Goal: Transaction & Acquisition: Purchase product/service

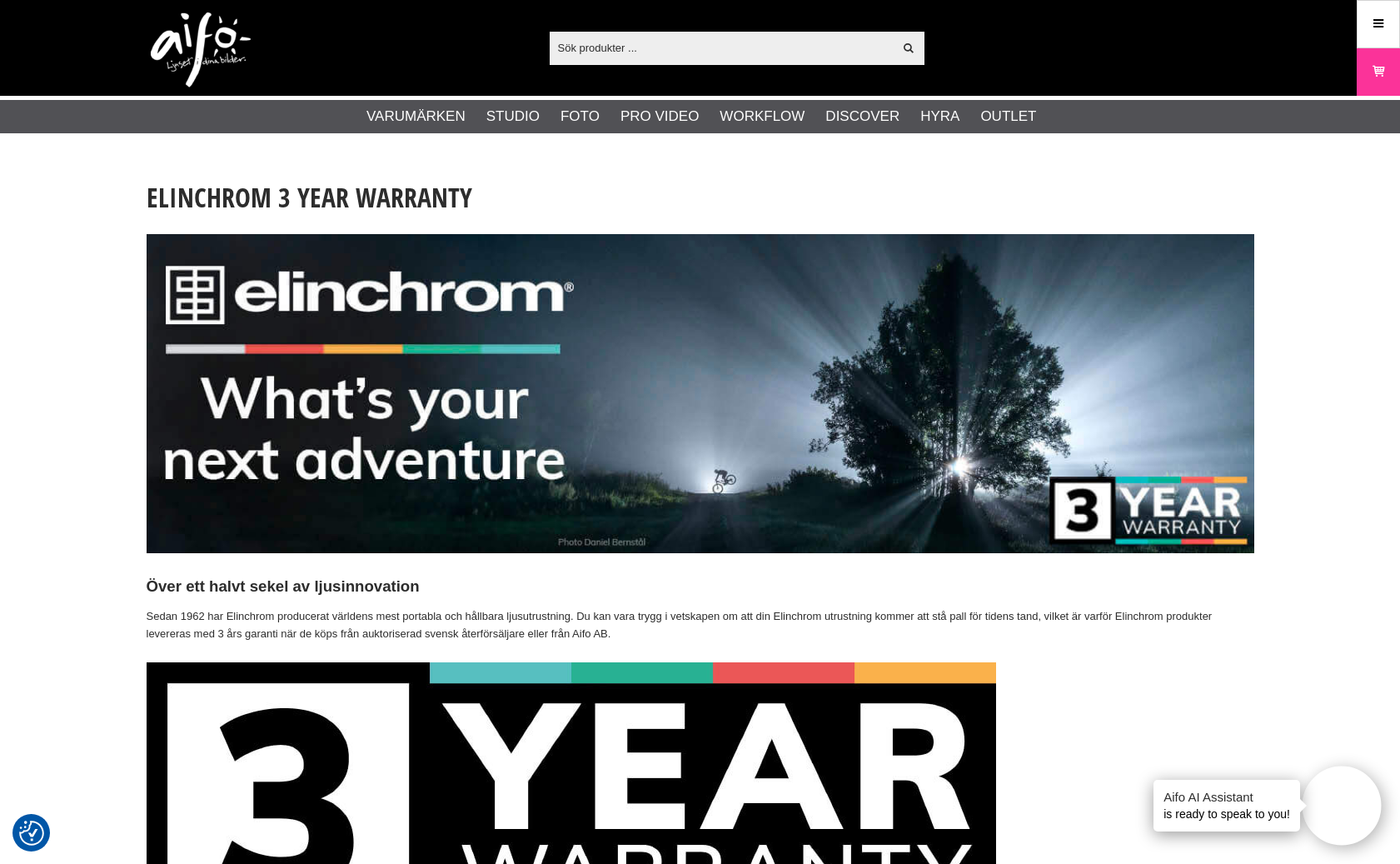
click at [1123, 82] on div "Visa alla Artiklar Kategorier av artiklar Din sökning på gav inga träffar. Var …" at bounding box center [700, 47] width 1132 height 96
click at [1197, 27] on icon at bounding box center [1378, 24] width 15 height 18
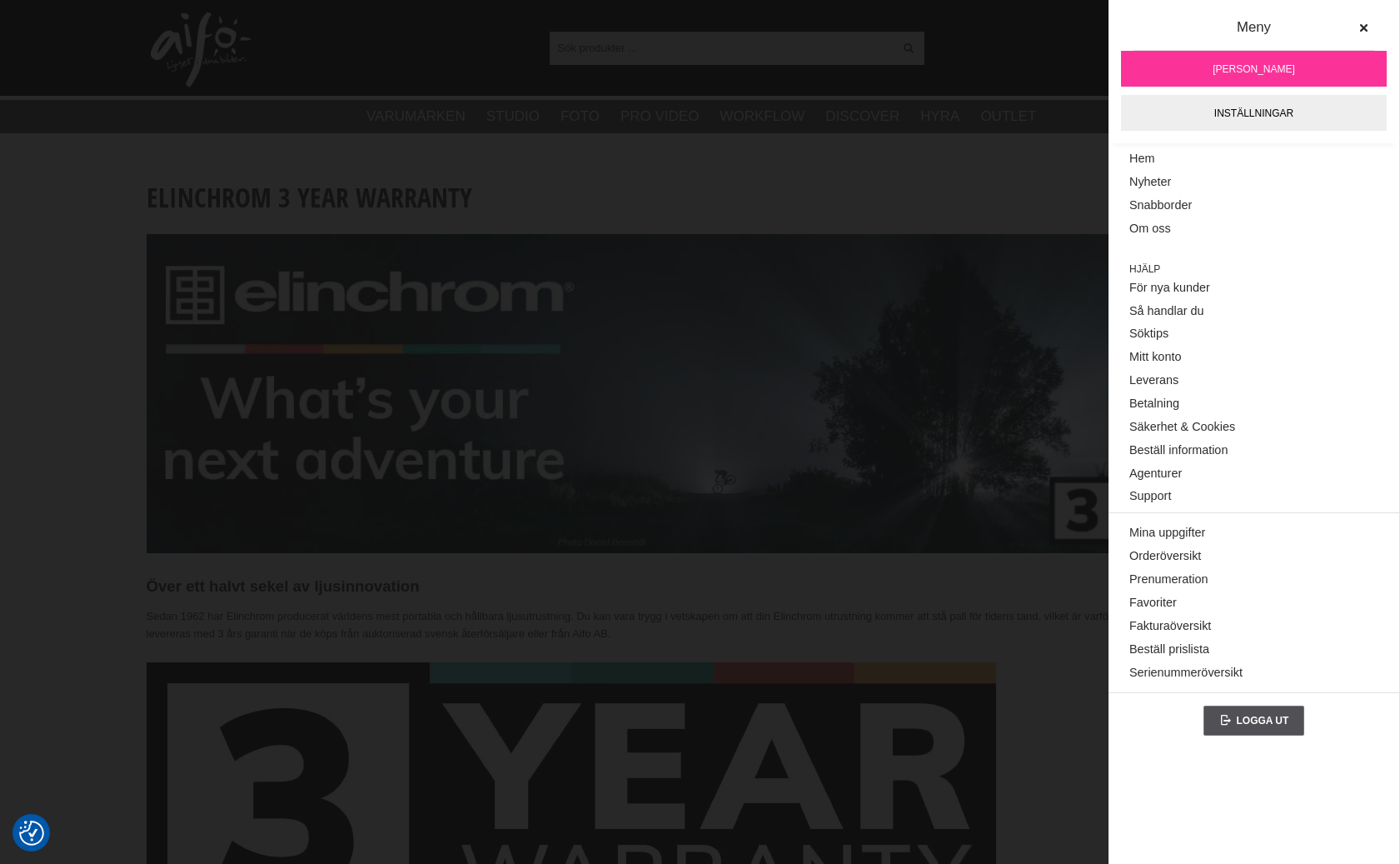
click at [970, 52] on div "Visa alla Artiklar Kategorier av artiklar Din sökning på gav inga träffar. Var …" at bounding box center [700, 47] width 1132 height 96
drag, startPoint x: 1363, startPoint y: 27, endPoint x: 1321, endPoint y: 28, distance: 42.0
click at [1197, 27] on icon at bounding box center [1363, 28] width 11 height 11
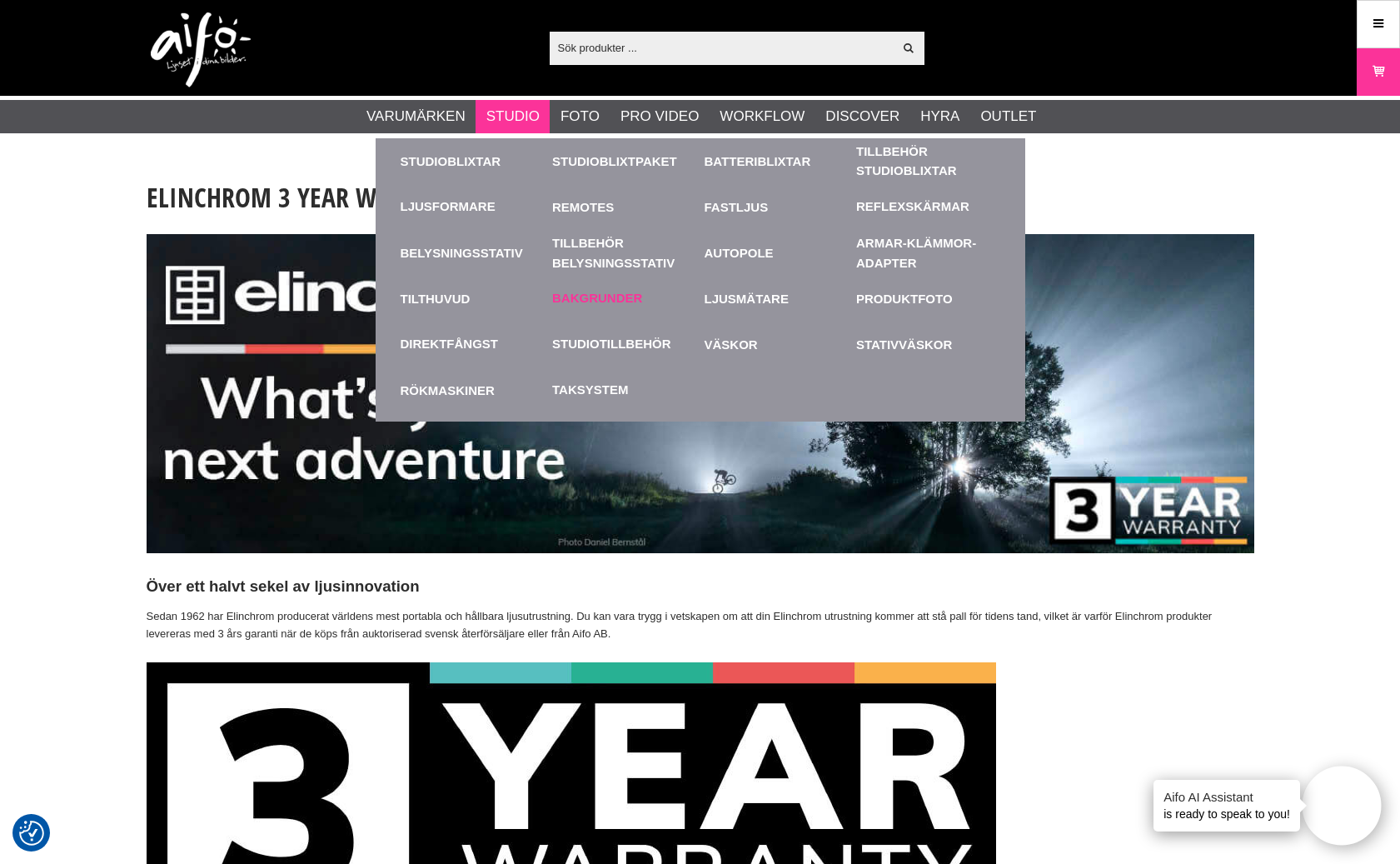
click at [601, 299] on link "Bakgrunder" at bounding box center [597, 298] width 90 height 19
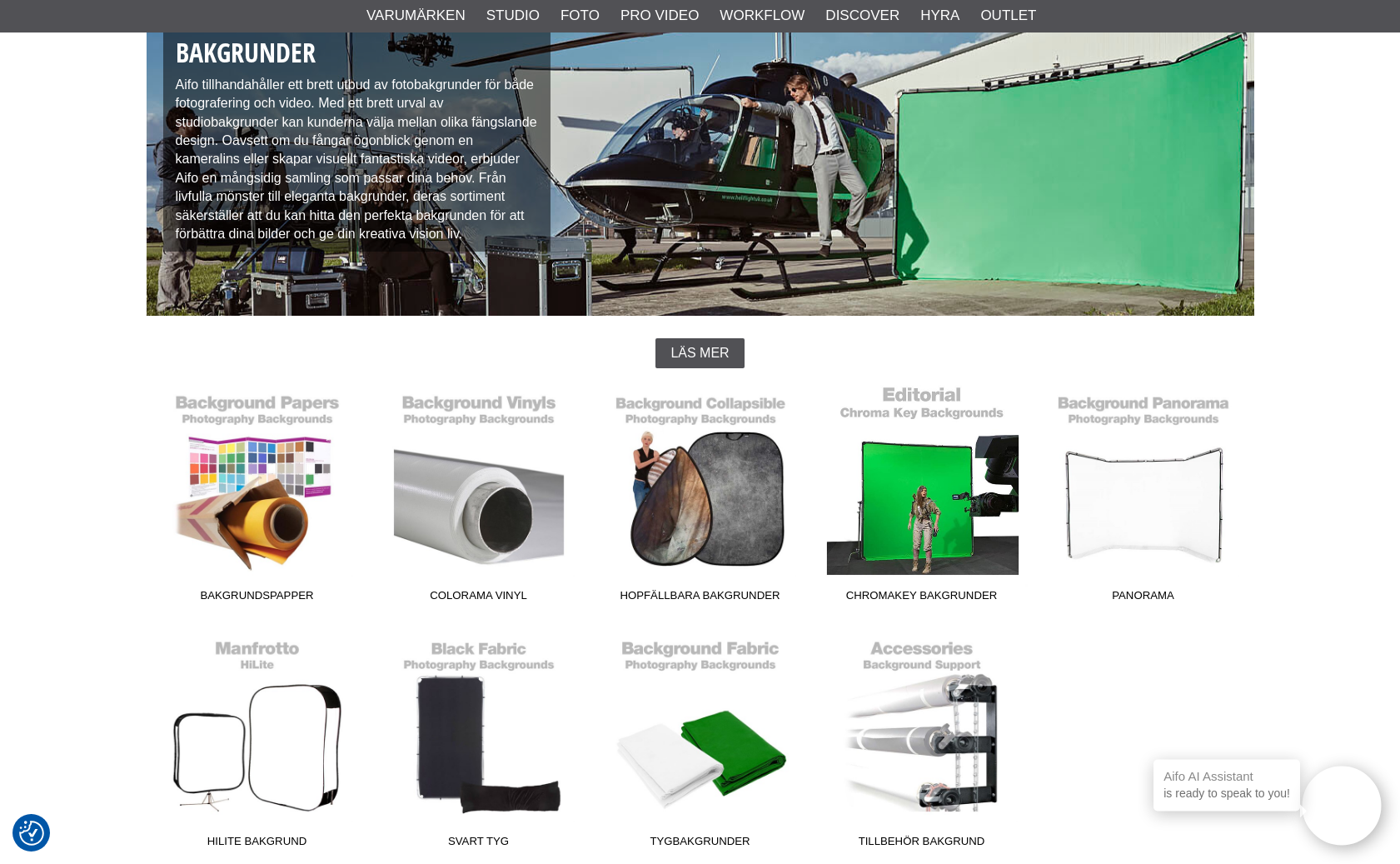
scroll to position [269, 0]
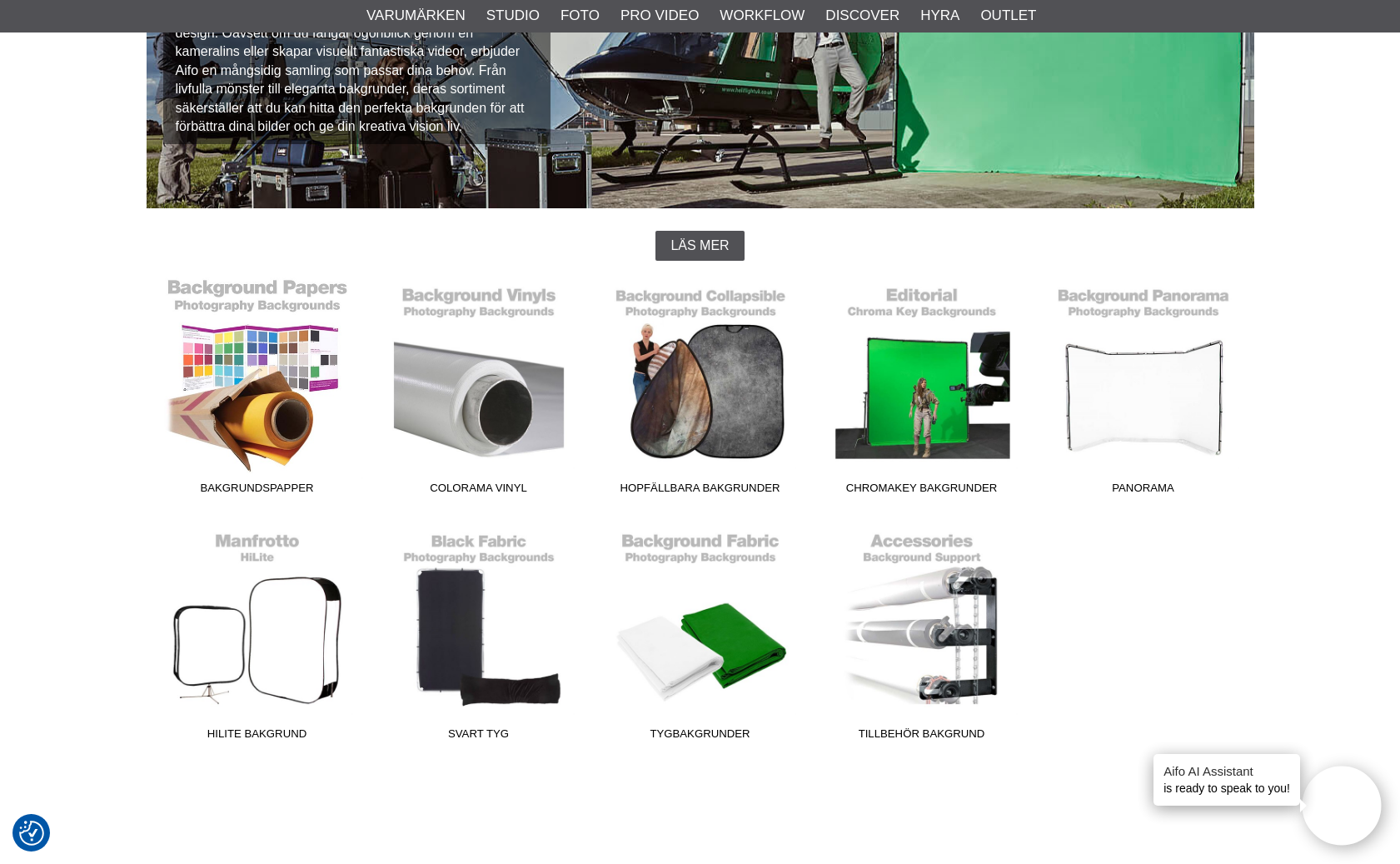
click at [233, 408] on link "Bakgrundspapper" at bounding box center [256, 389] width 221 height 225
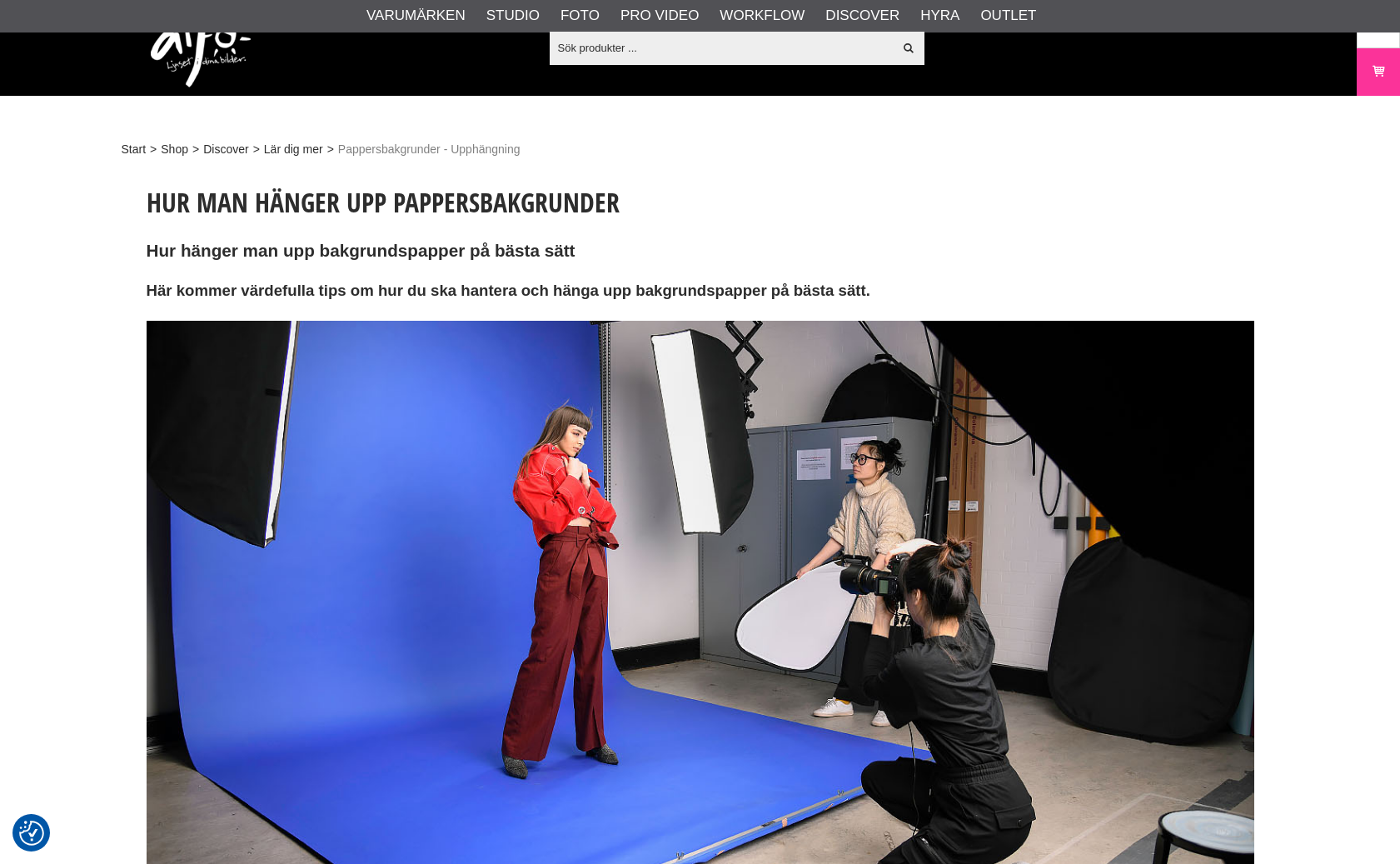
scroll to position [105, 0]
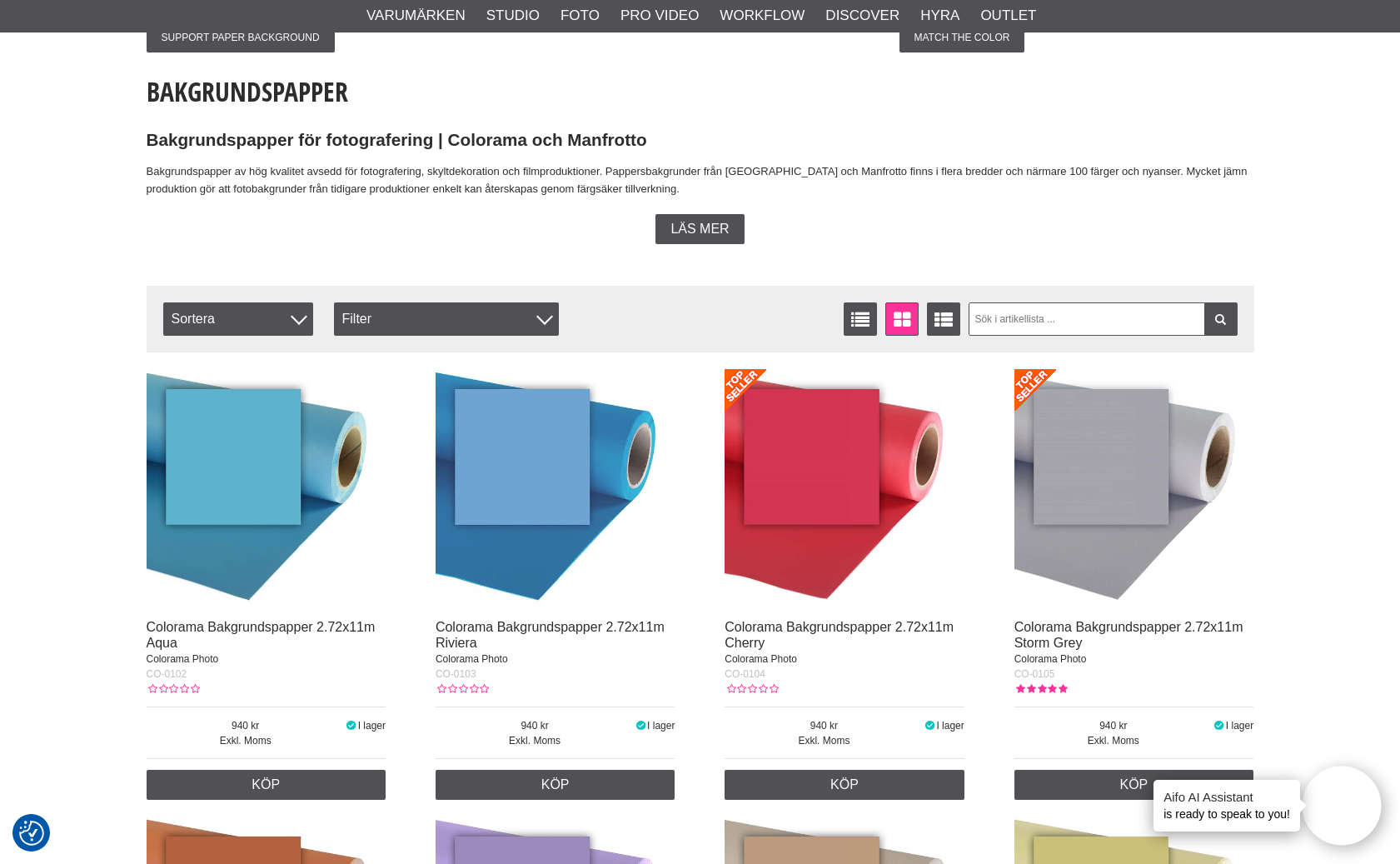
scroll to position [469, 0]
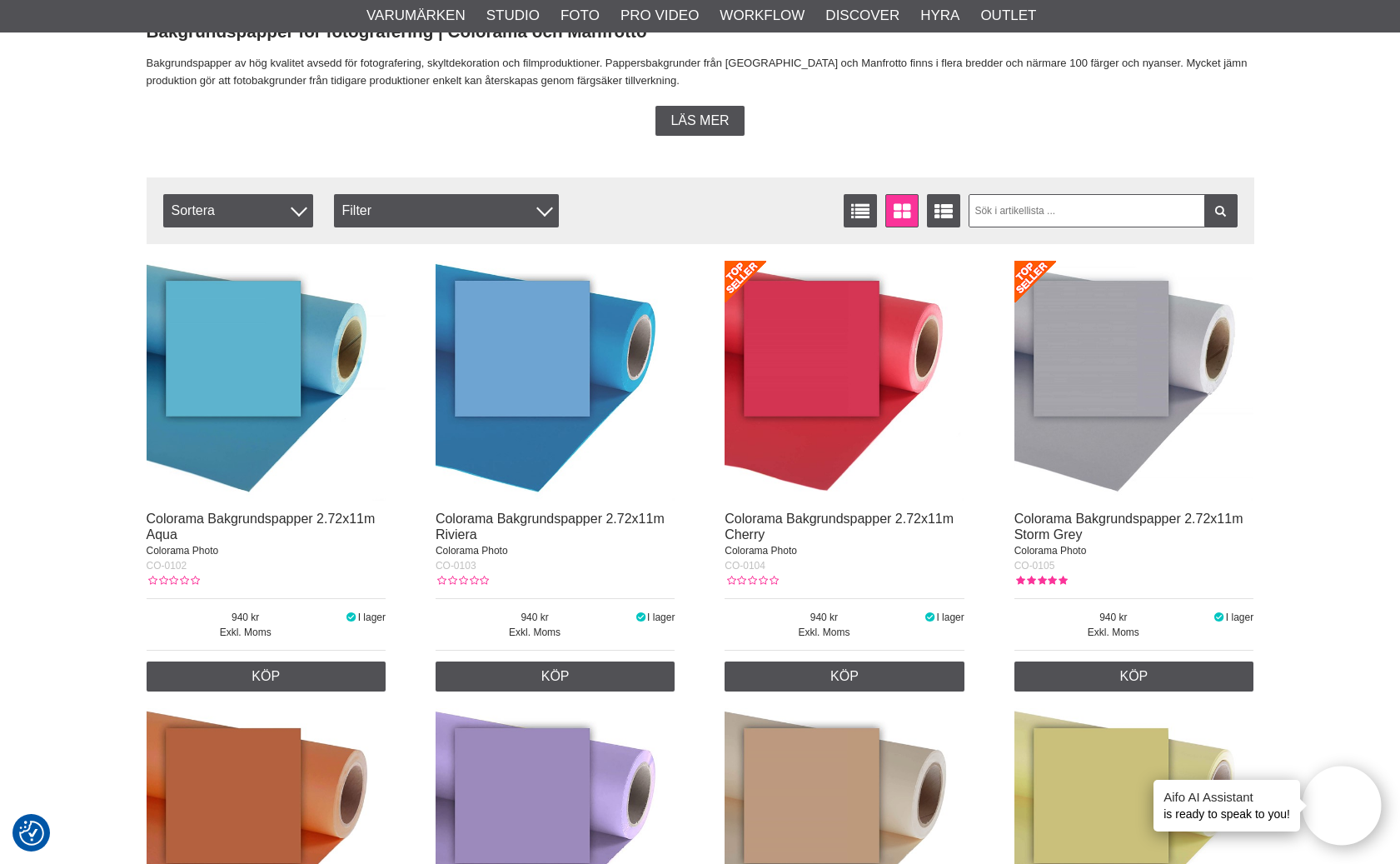
click at [551, 440] on img at bounding box center [555, 381] width 240 height 240
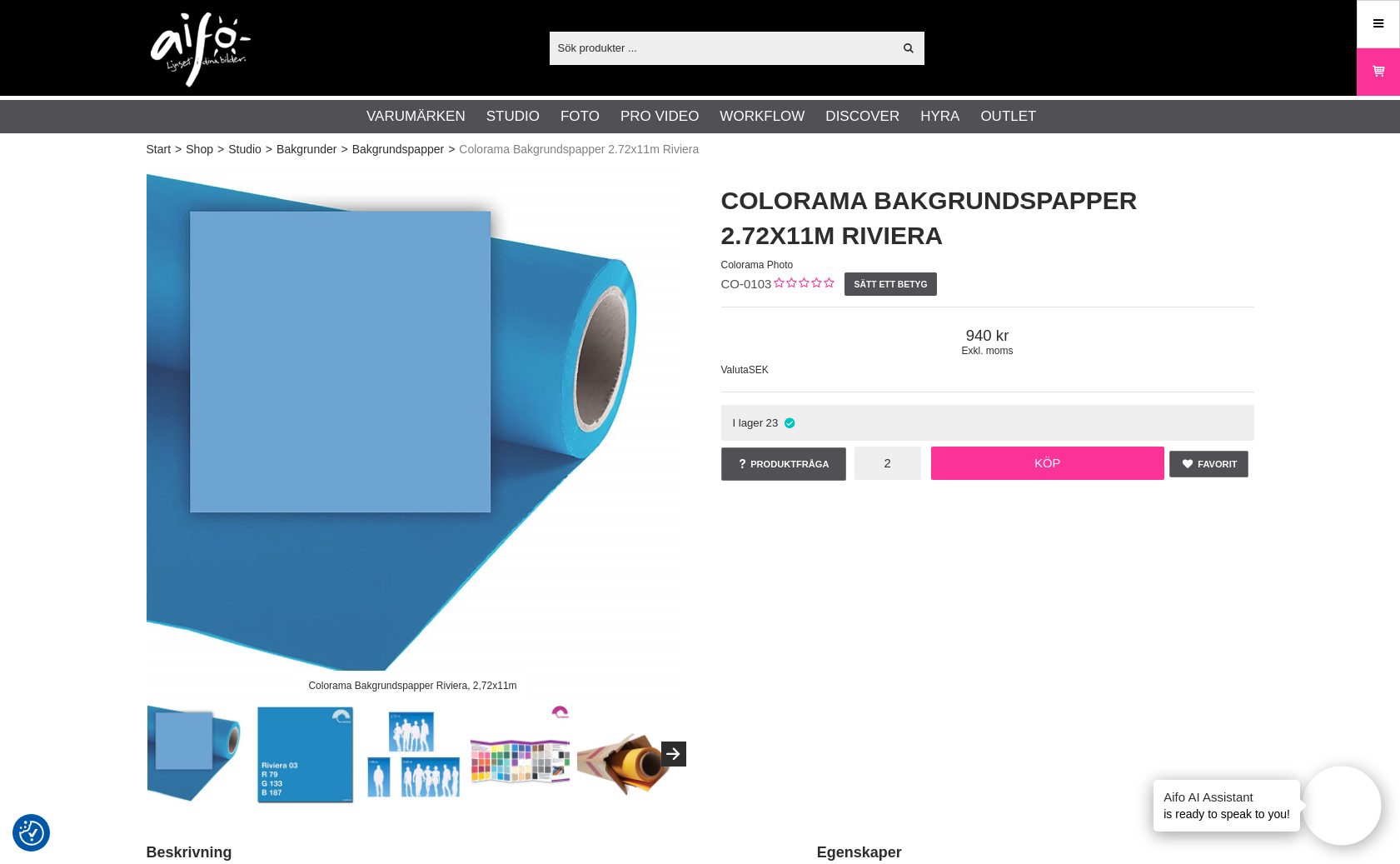
type input "2"
click at [1016, 465] on link "Köp" at bounding box center [1048, 462] width 233 height 33
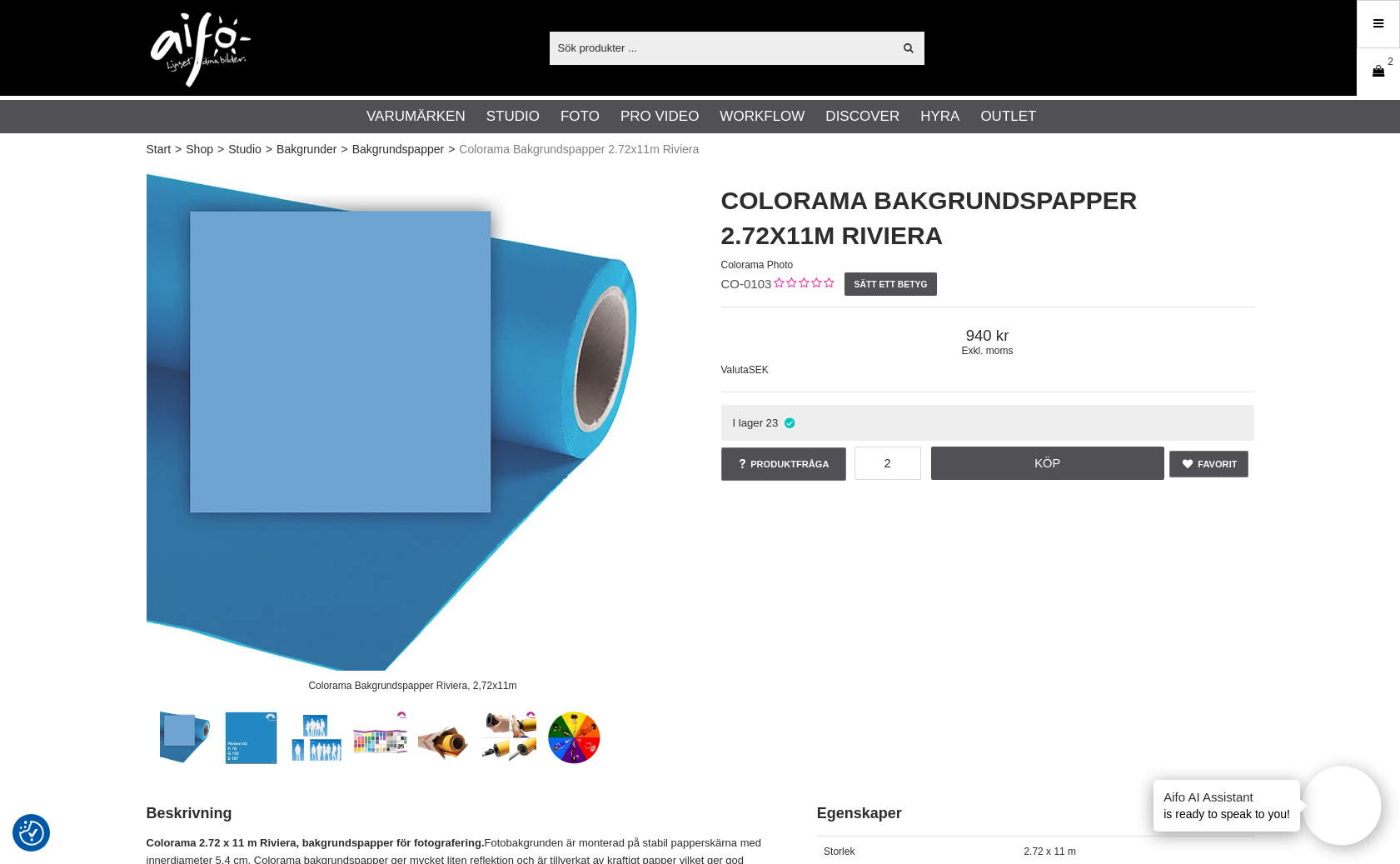
click at [1383, 71] on icon at bounding box center [1378, 71] width 17 height 18
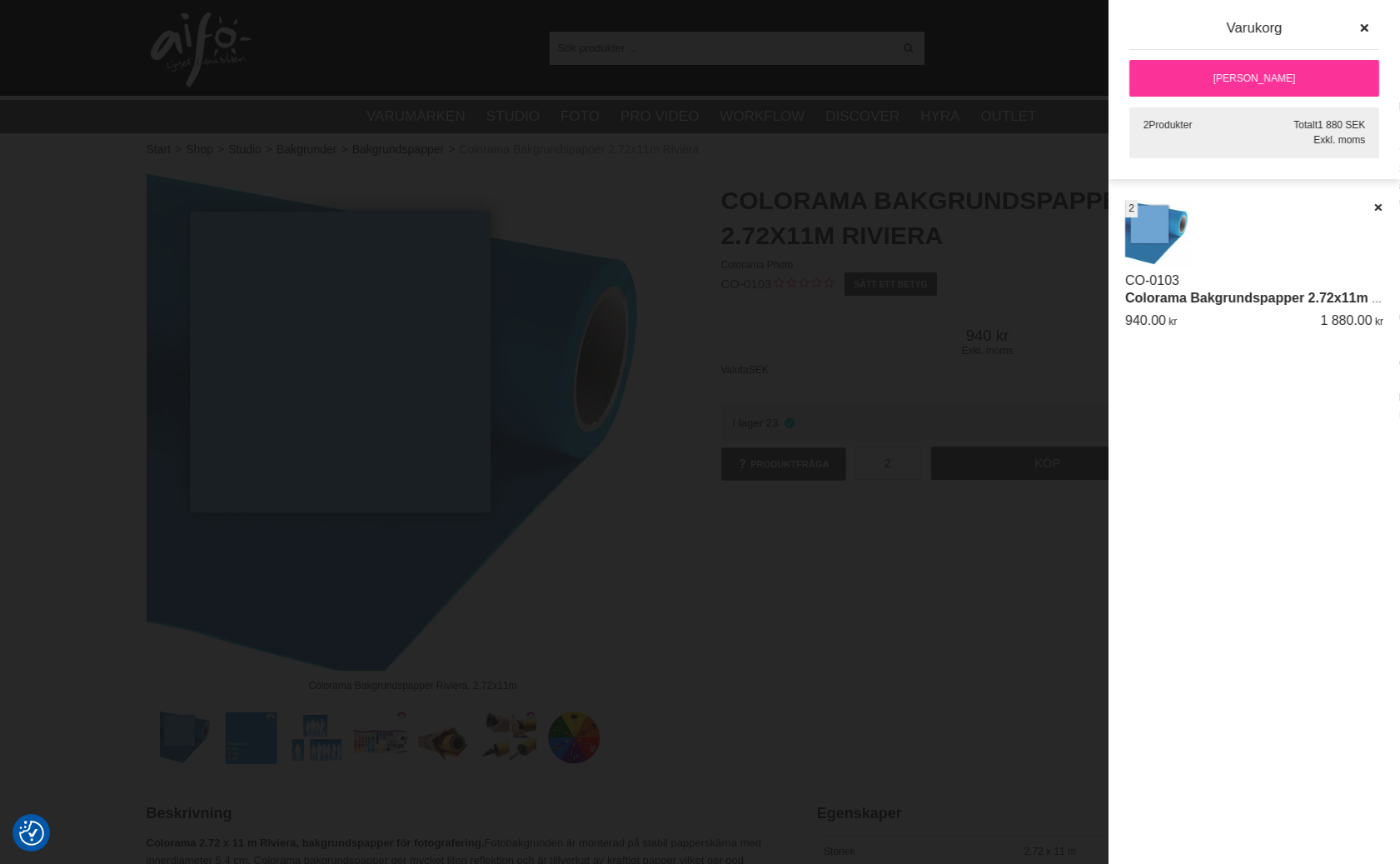
click at [1247, 312] on div "CO-0103 Colorama Bakgrundspapper 2.72x11m Riviera st 2 940.00 1 880.00" at bounding box center [1254, 271] width 258 height 141
click at [1232, 76] on link "[PERSON_NAME]" at bounding box center [1254, 78] width 250 height 37
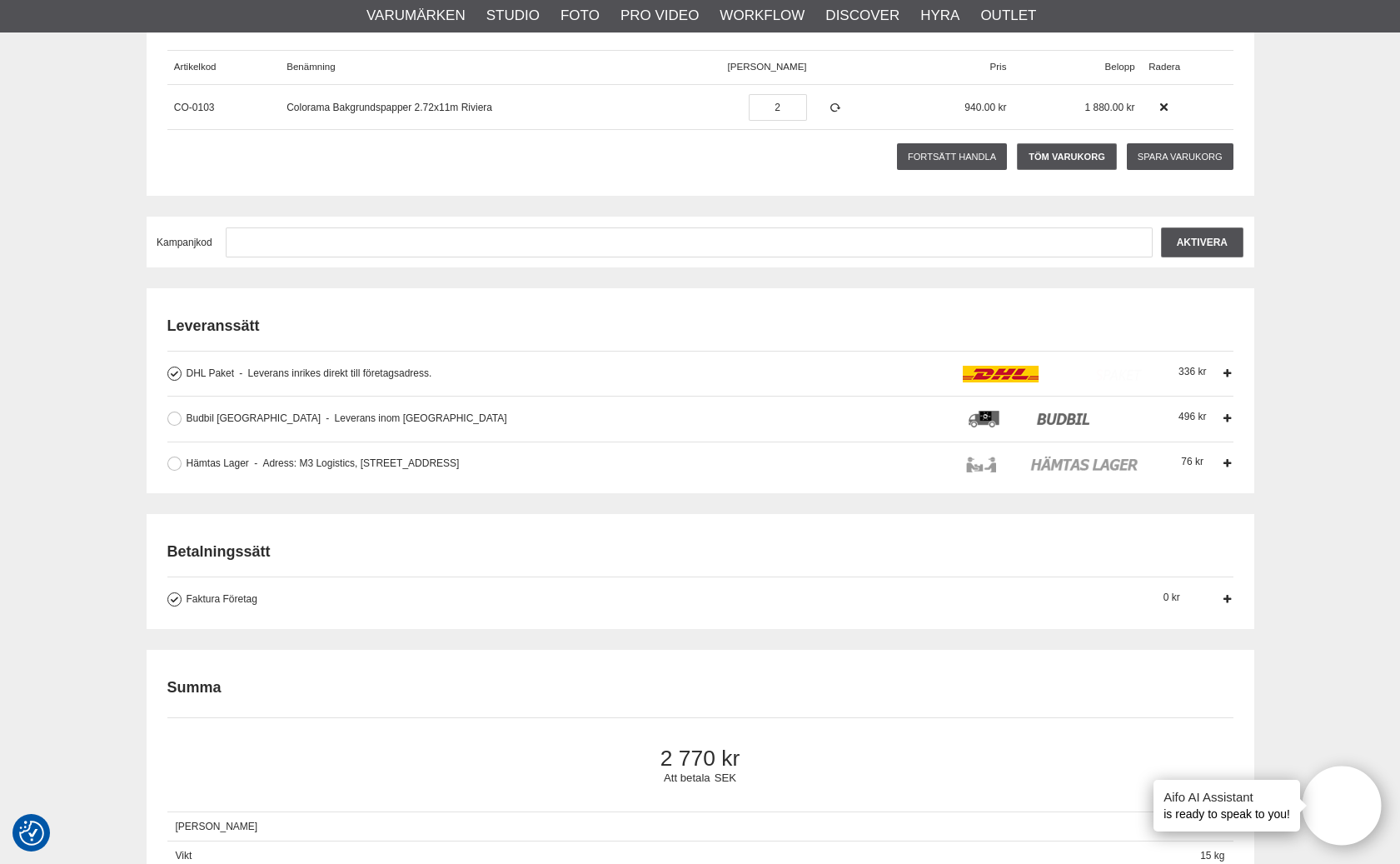
scroll to position [109, 0]
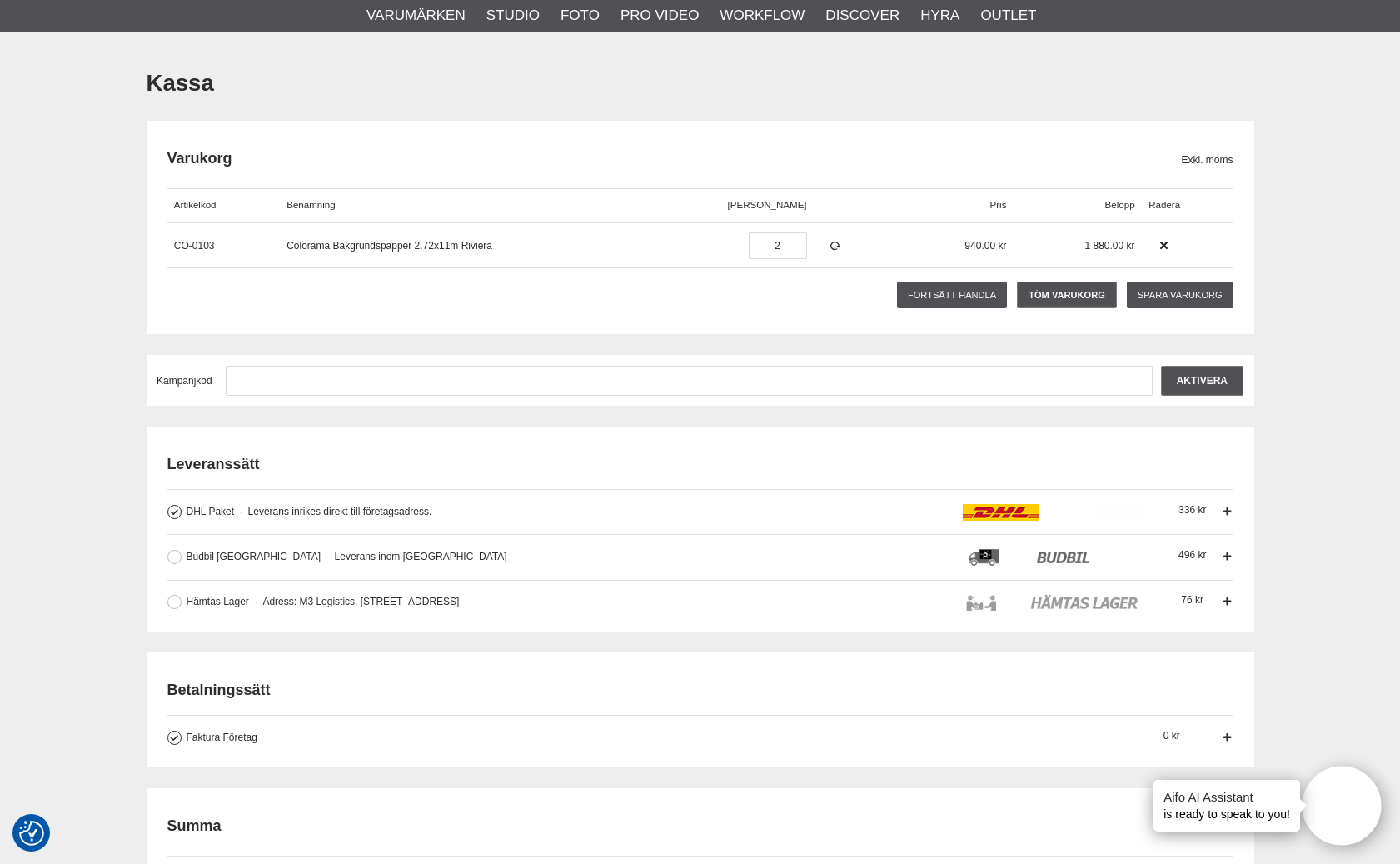
drag, startPoint x: 1172, startPoint y: 509, endPoint x: 1192, endPoint y: 509, distance: 20.0
click at [1196, 509] on div "336" at bounding box center [1192, 511] width 58 height 13
click at [0, 0] on input "DHL Paket Leverans inrikes direkt till företagsadress. Leverans direkt till för…" at bounding box center [0, 0] width 0 height 0
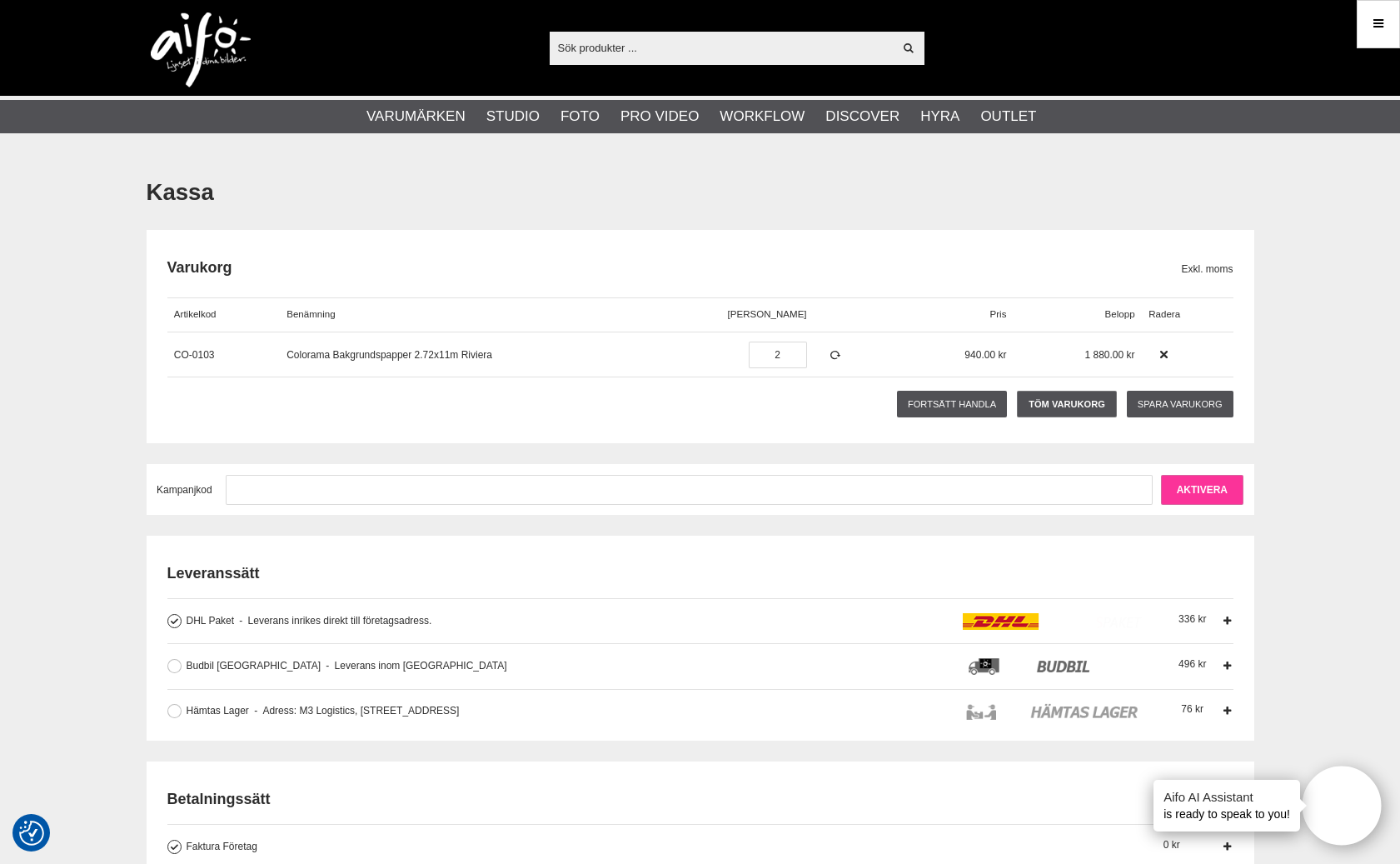
scroll to position [166, 0]
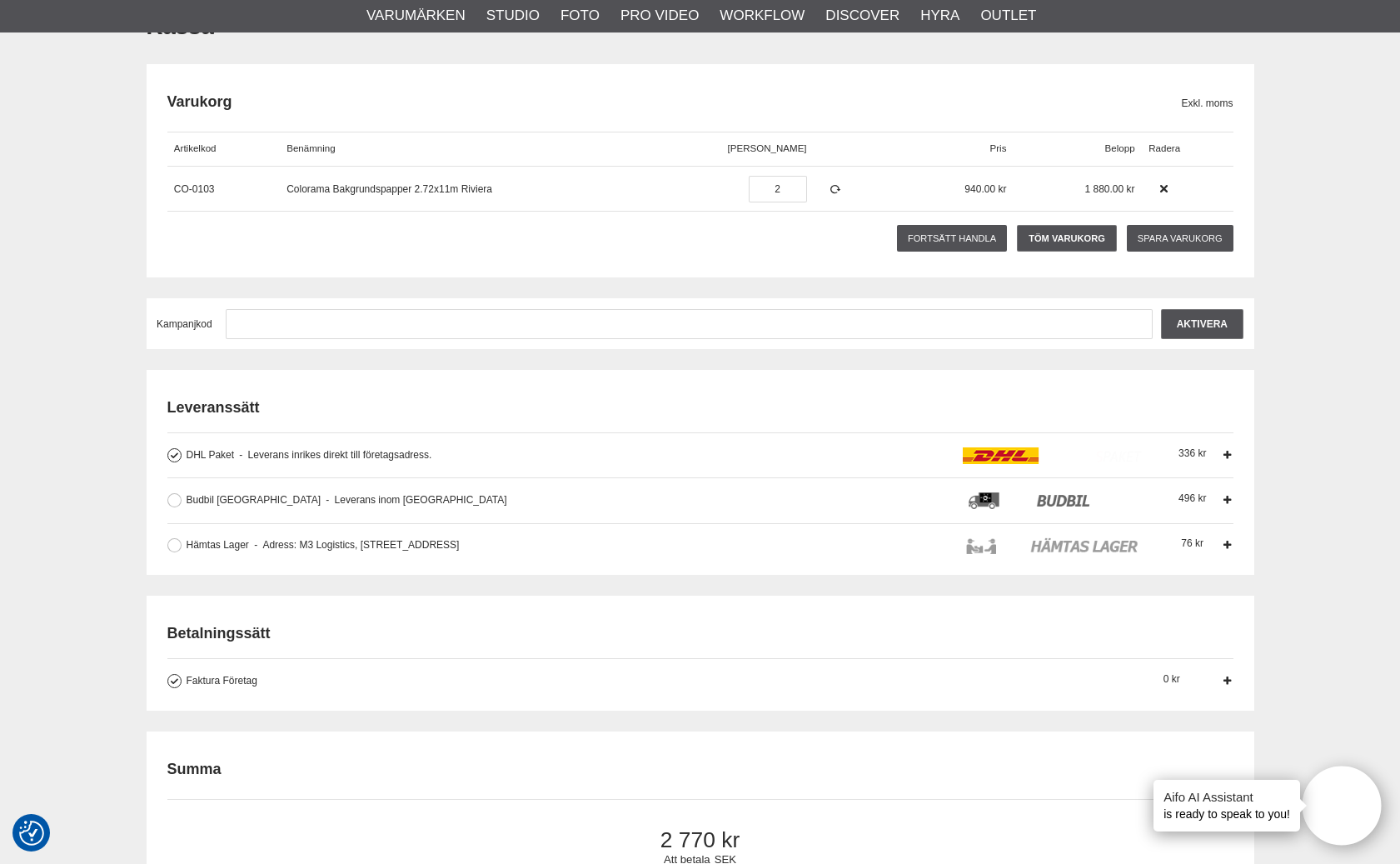
click at [1227, 455] on icon at bounding box center [1227, 455] width 11 height 11
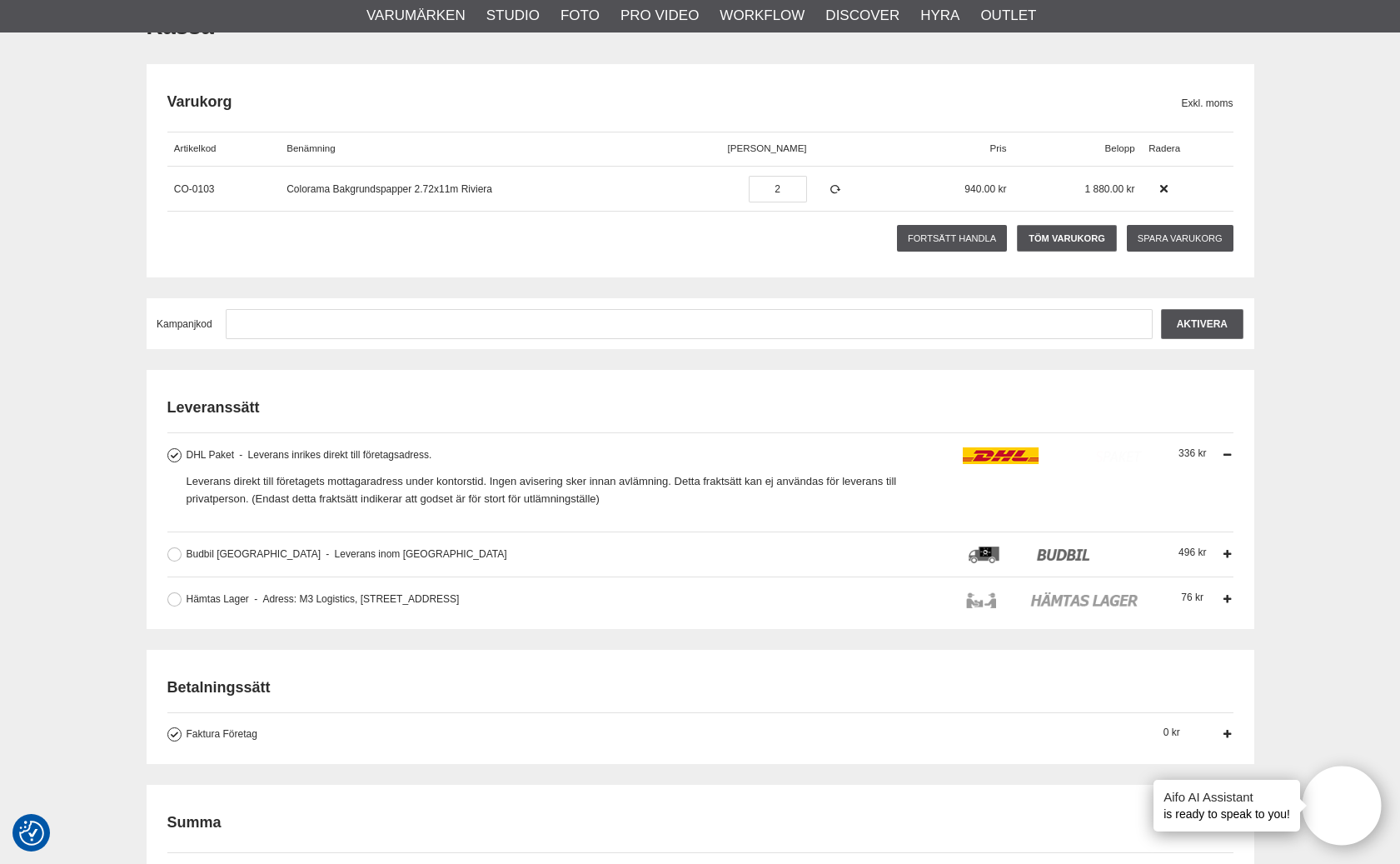
click at [1227, 455] on icon at bounding box center [1227, 455] width 11 height 11
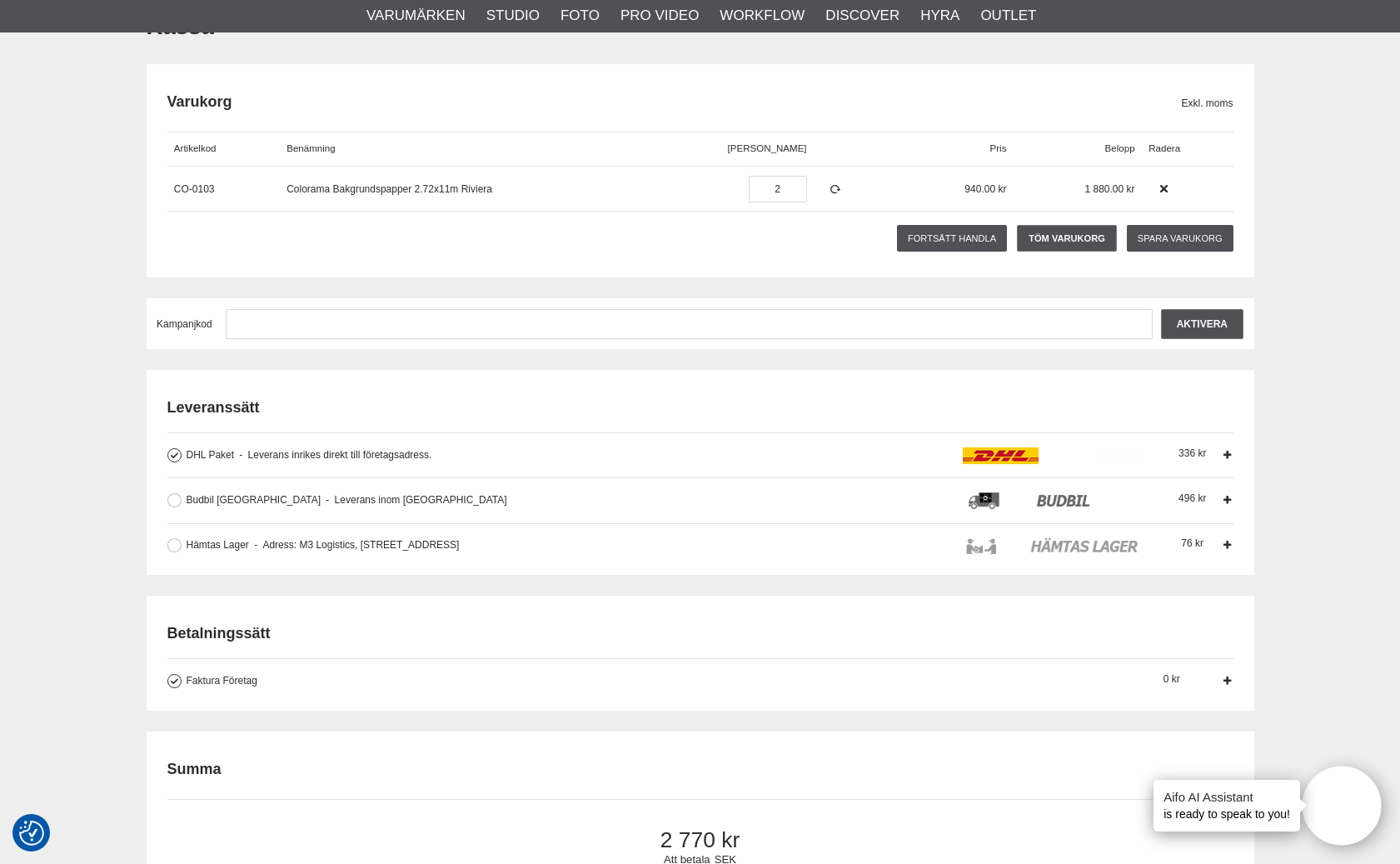
click at [1227, 455] on icon at bounding box center [1227, 455] width 11 height 11
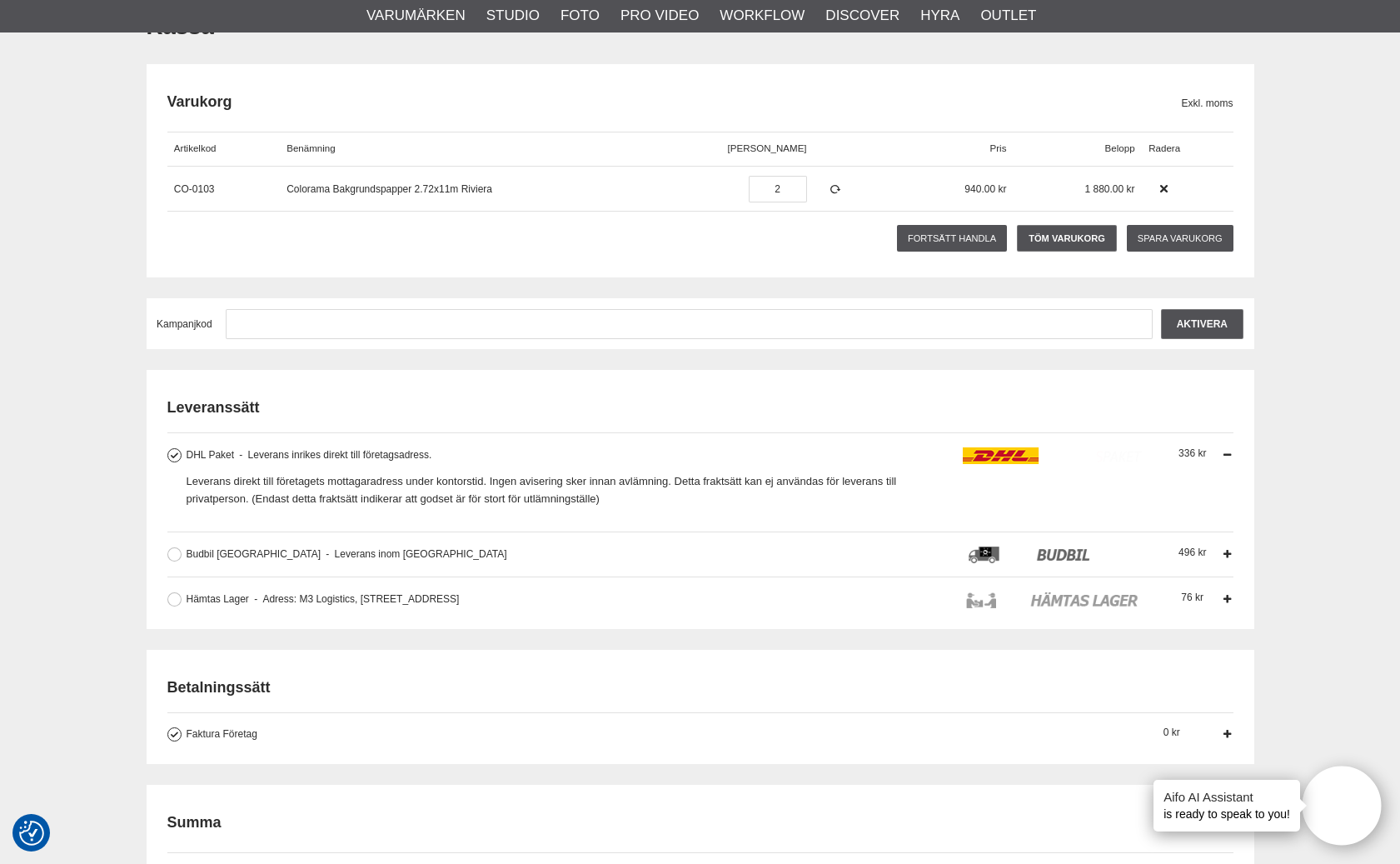
click at [1227, 455] on icon at bounding box center [1227, 455] width 11 height 11
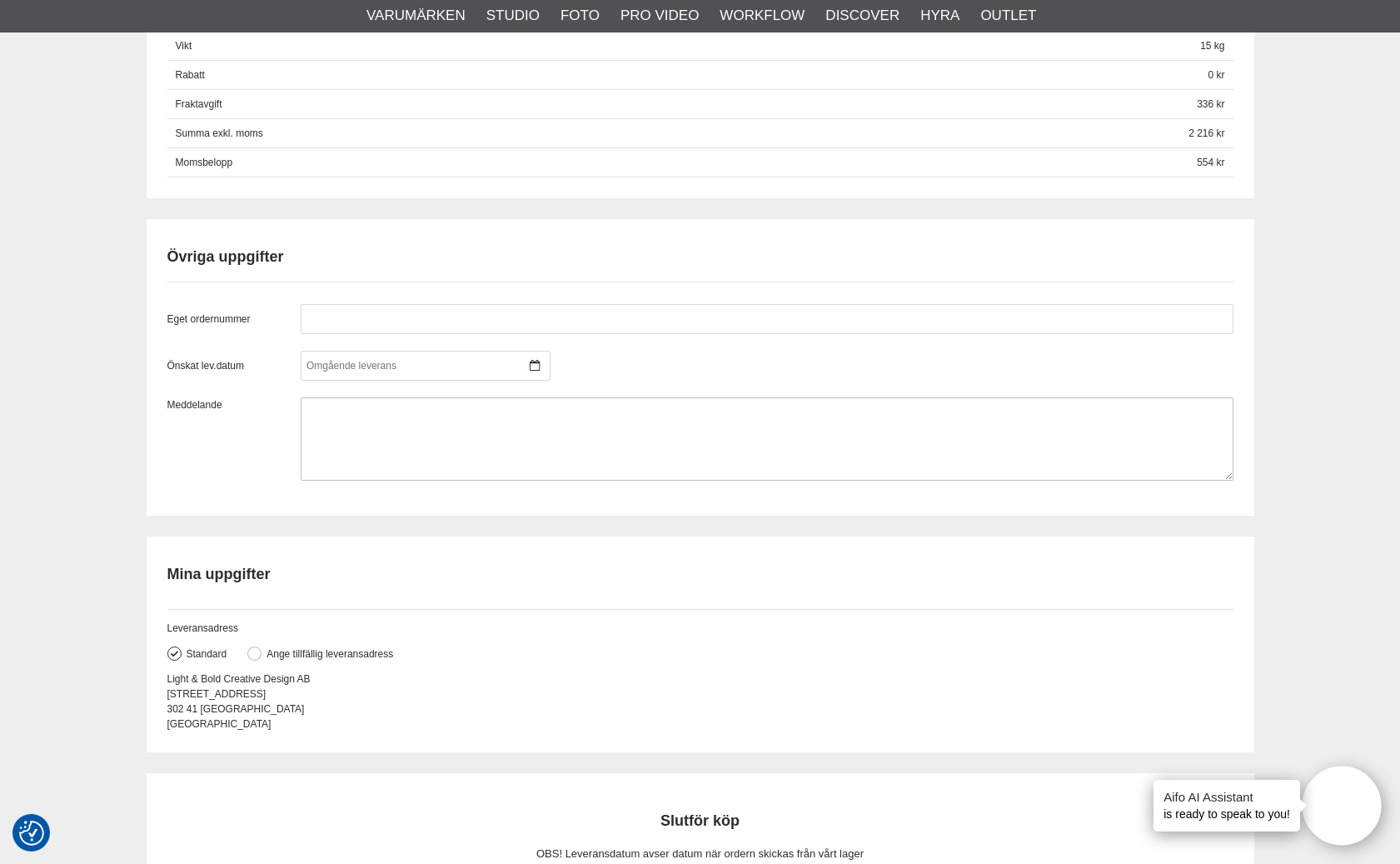
scroll to position [1282, 0]
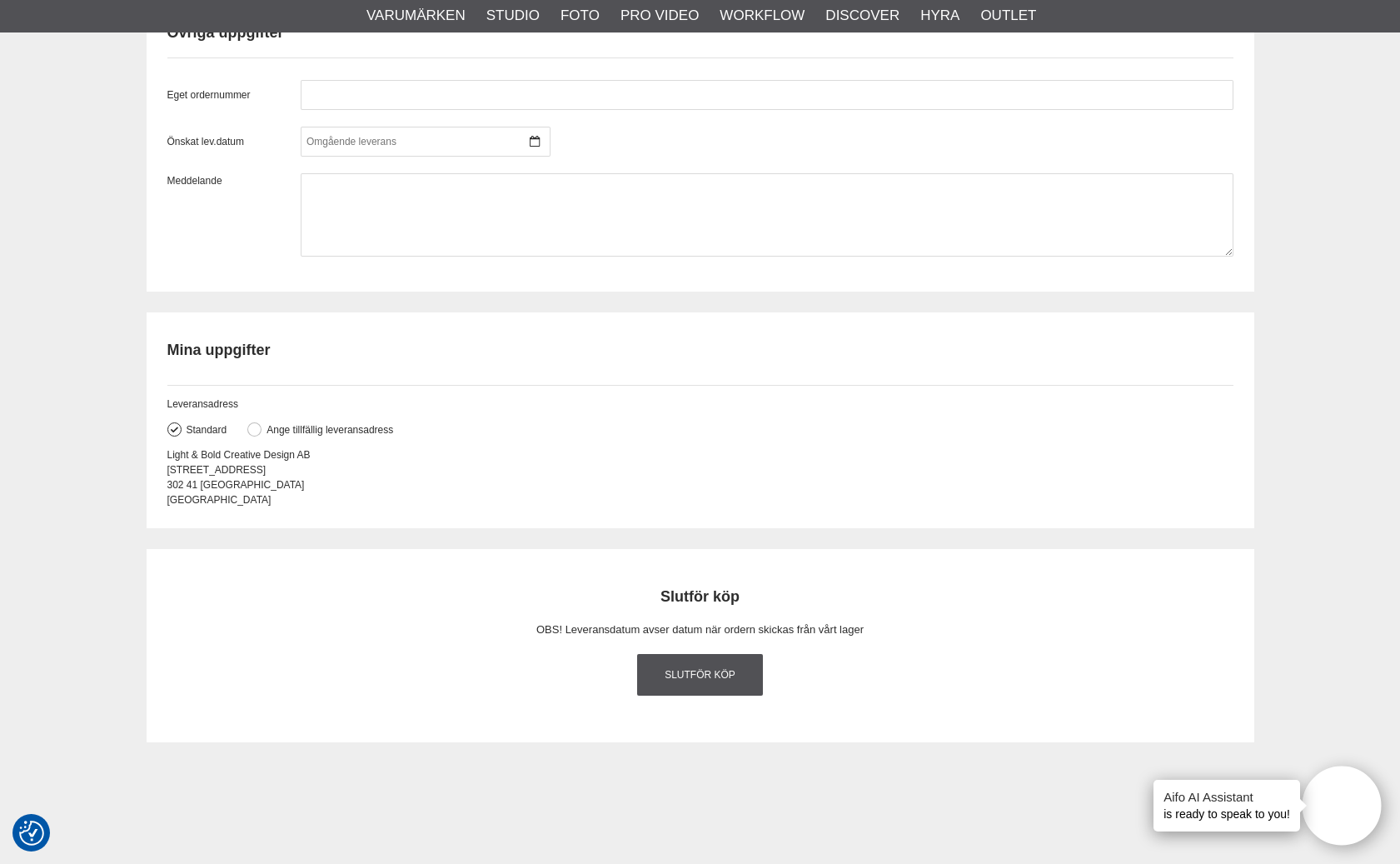
click at [697, 690] on link "Slutför köp" at bounding box center [700, 675] width 126 height 42
